Goal: Navigation & Orientation: Find specific page/section

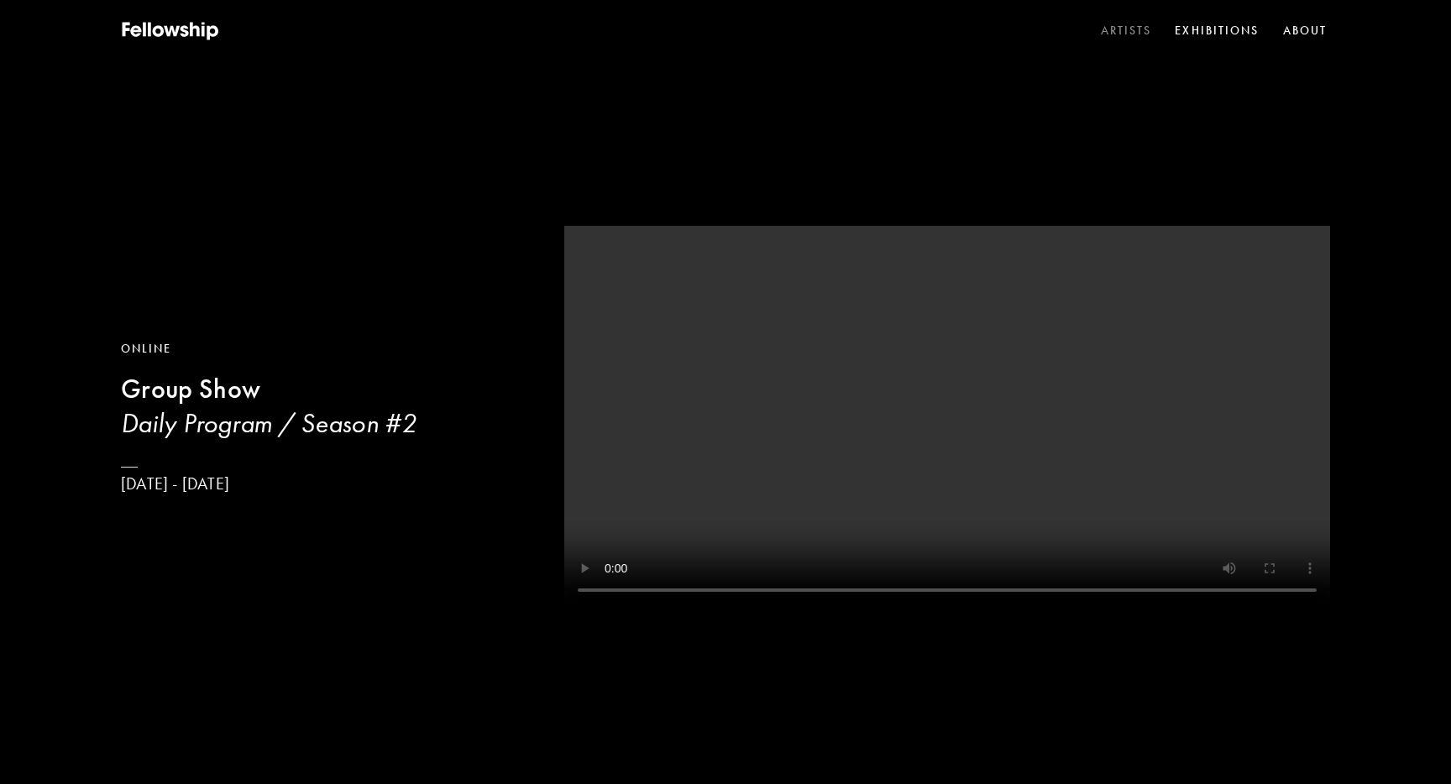
click at [1138, 30] on link "Artists" at bounding box center [1127, 30] width 58 height 25
